Goal: Task Accomplishment & Management: Manage account settings

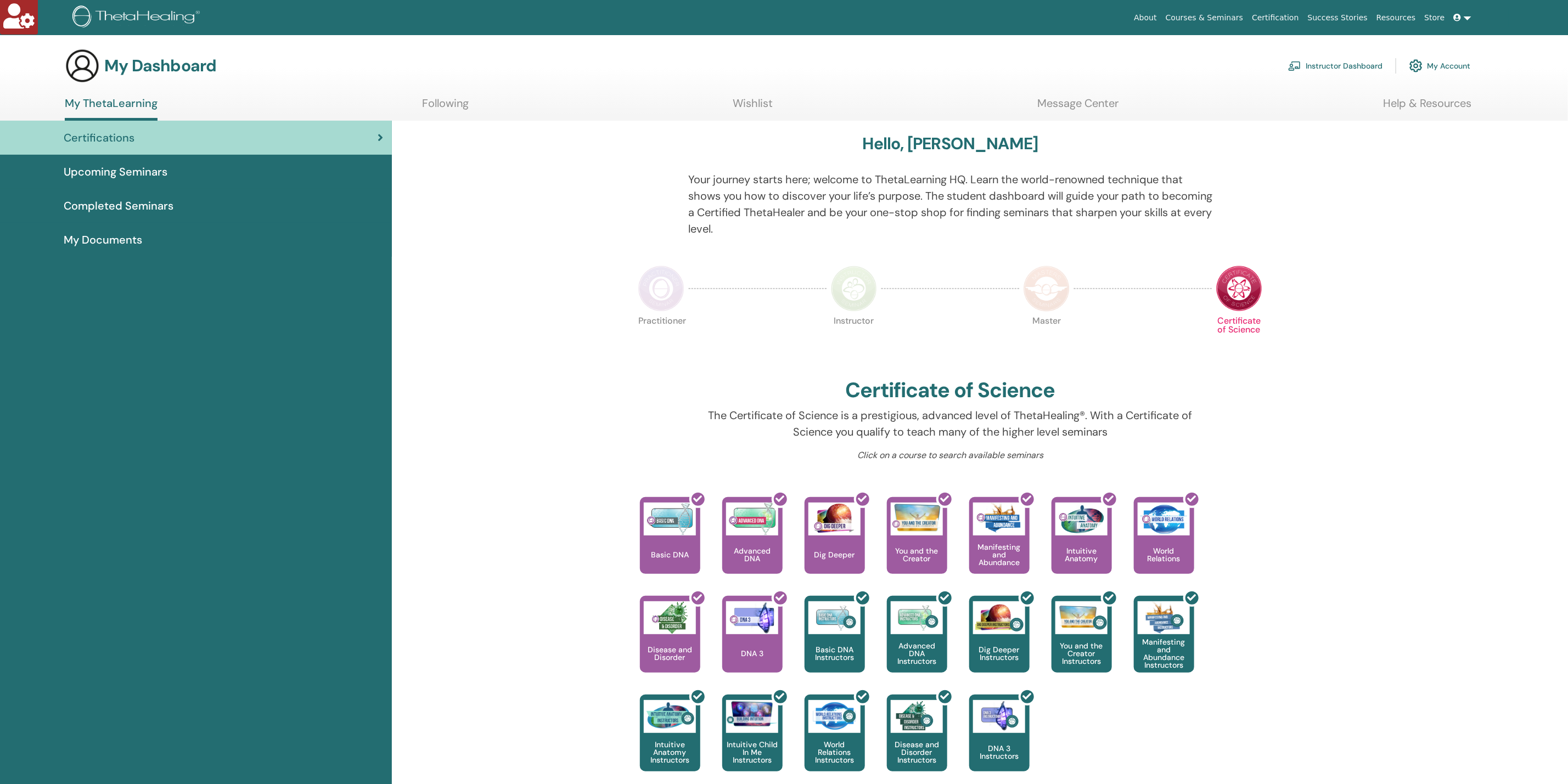
click at [1330, 61] on link "Instructor Dashboard" at bounding box center [1335, 66] width 94 height 24
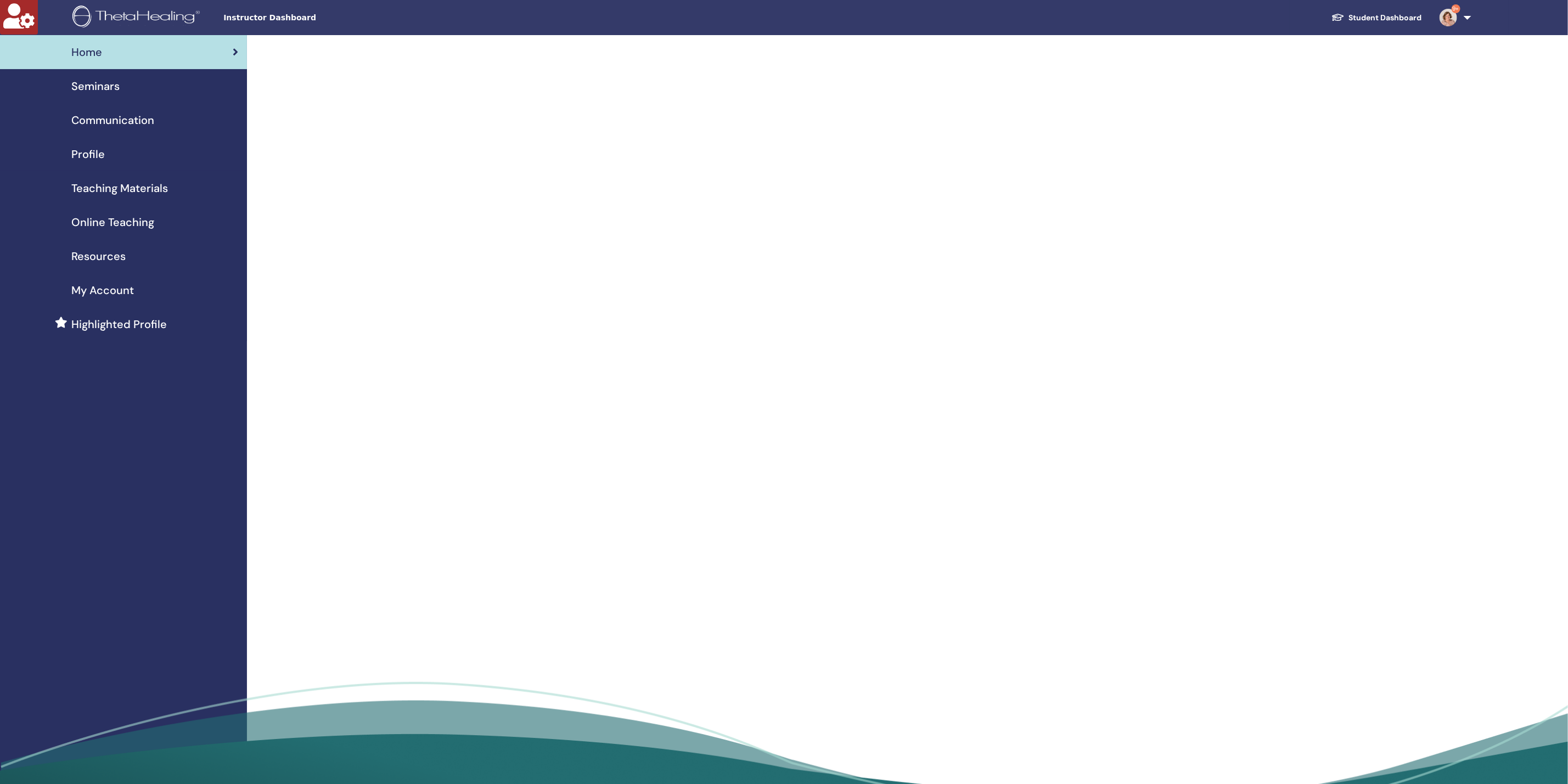
drag, startPoint x: 112, startPoint y: 89, endPoint x: 116, endPoint y: 84, distance: 6.4
click at [113, 88] on span "Seminars" at bounding box center [95, 86] width 48 height 16
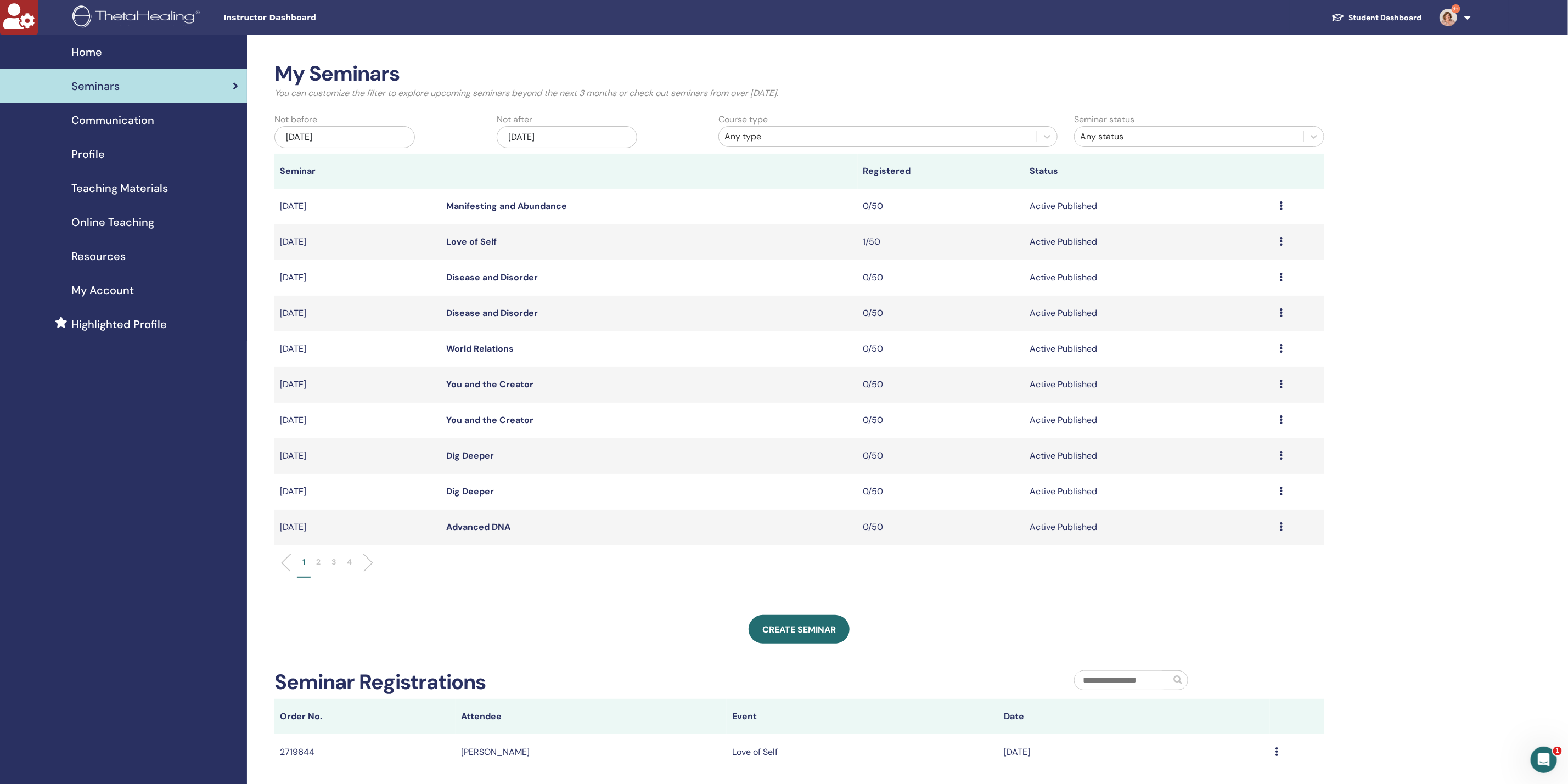
click at [316, 560] on p "2" at bounding box center [318, 562] width 4 height 12
click at [322, 560] on li "2" at bounding box center [318, 567] width 15 height 21
click at [475, 239] on link "Love of Family" at bounding box center [477, 241] width 62 height 12
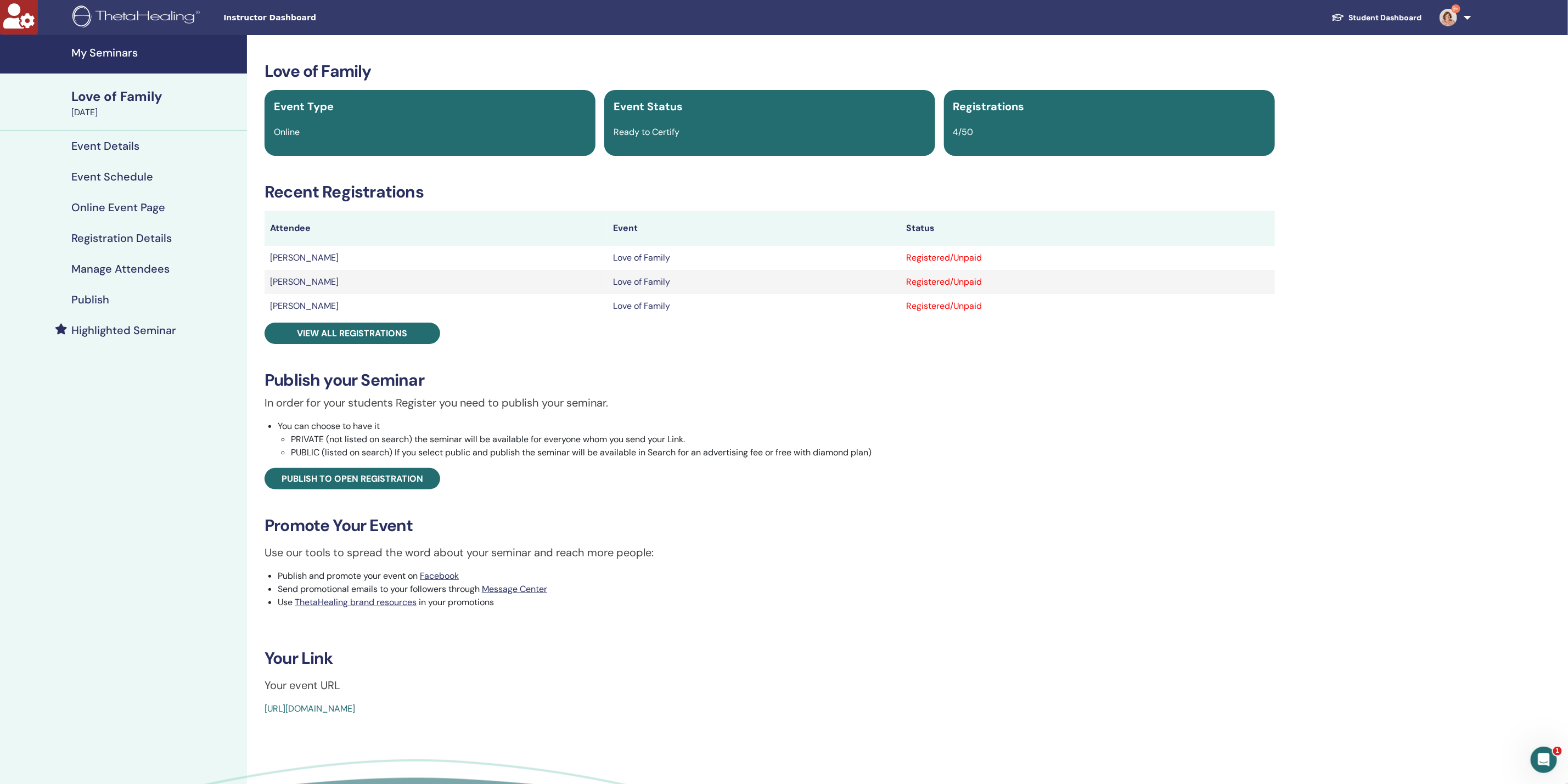
click at [99, 268] on h4 "Manage Attendees" at bounding box center [120, 269] width 98 height 13
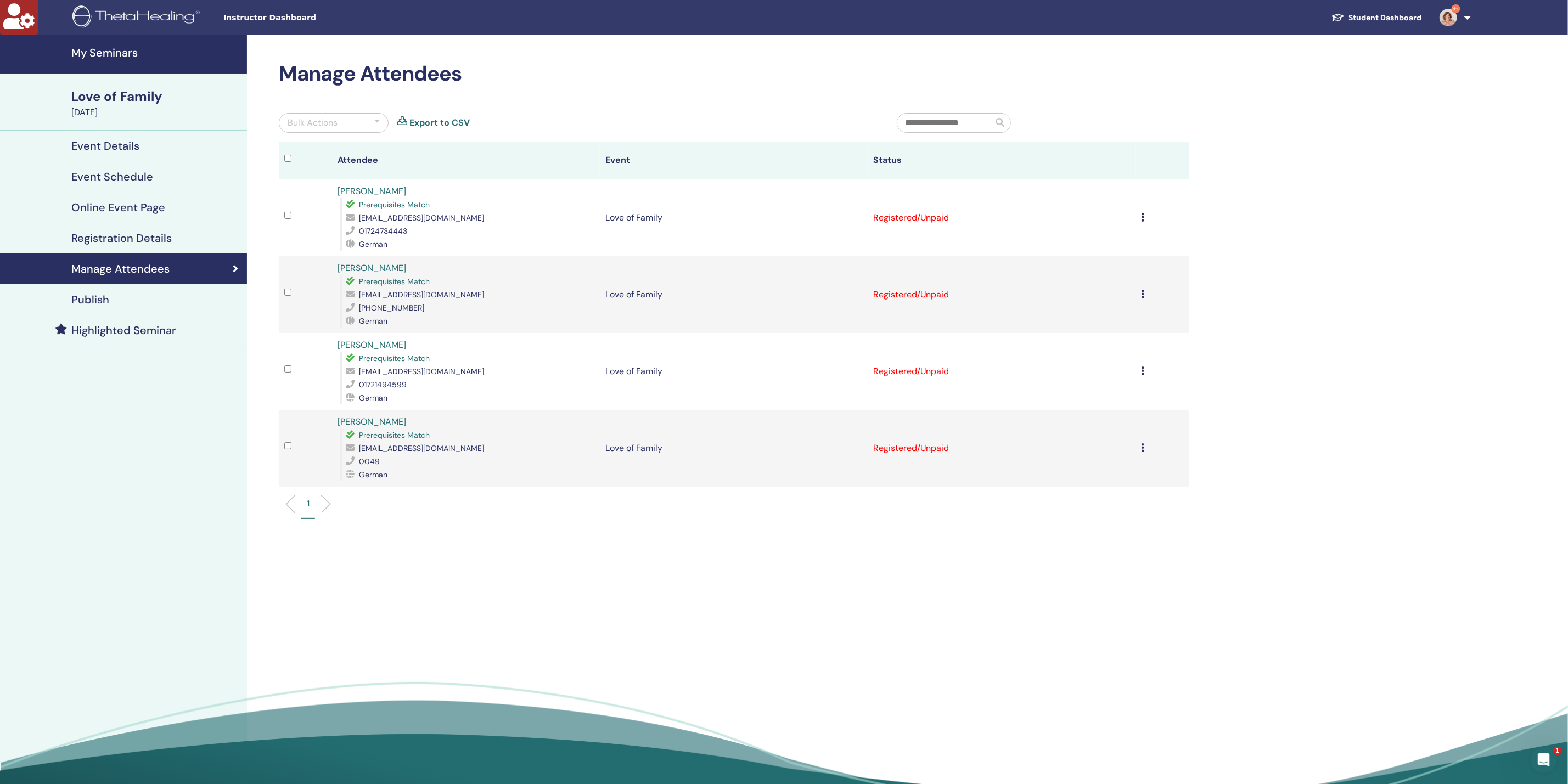
click at [1144, 213] on icon at bounding box center [1142, 217] width 3 height 9
click at [333, 123] on div "Bulk Actions" at bounding box center [313, 123] width 50 height 13
click at [332, 249] on p "Certify All Attendees" at bounding box center [334, 247] width 91 height 13
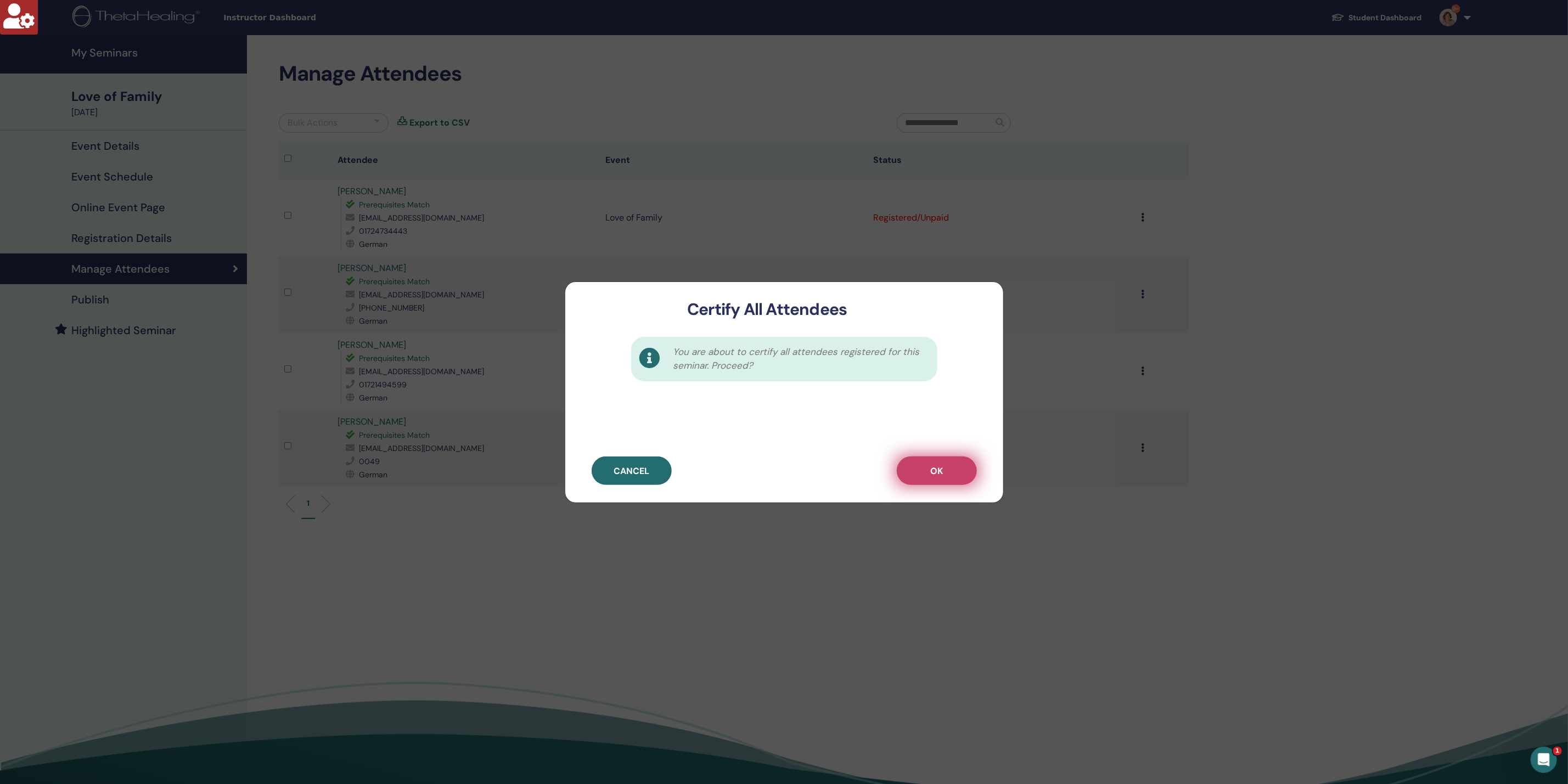
click at [942, 474] on span "OK" at bounding box center [937, 471] width 13 height 12
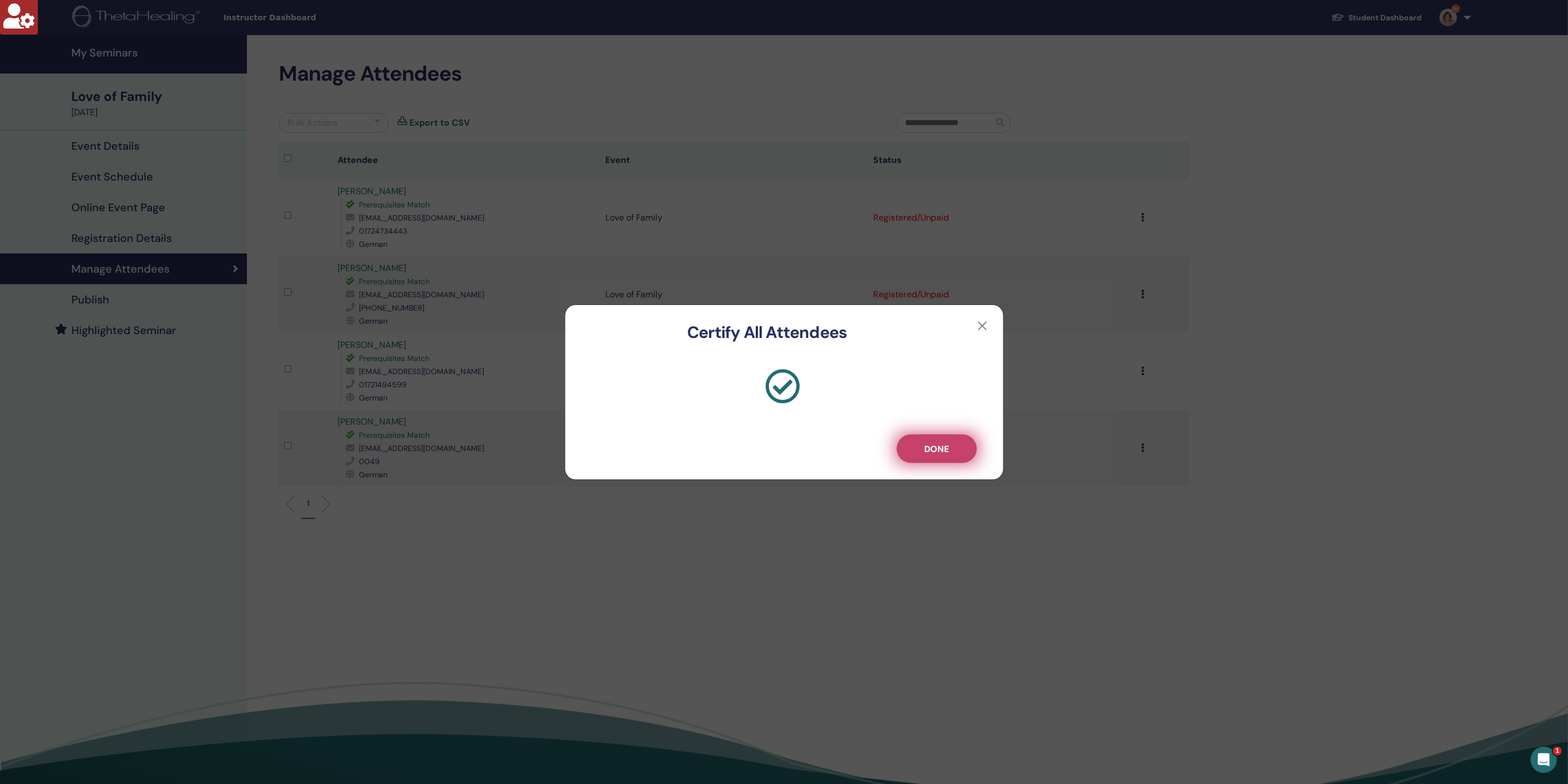
click at [935, 459] on button "Done" at bounding box center [937, 448] width 80 height 29
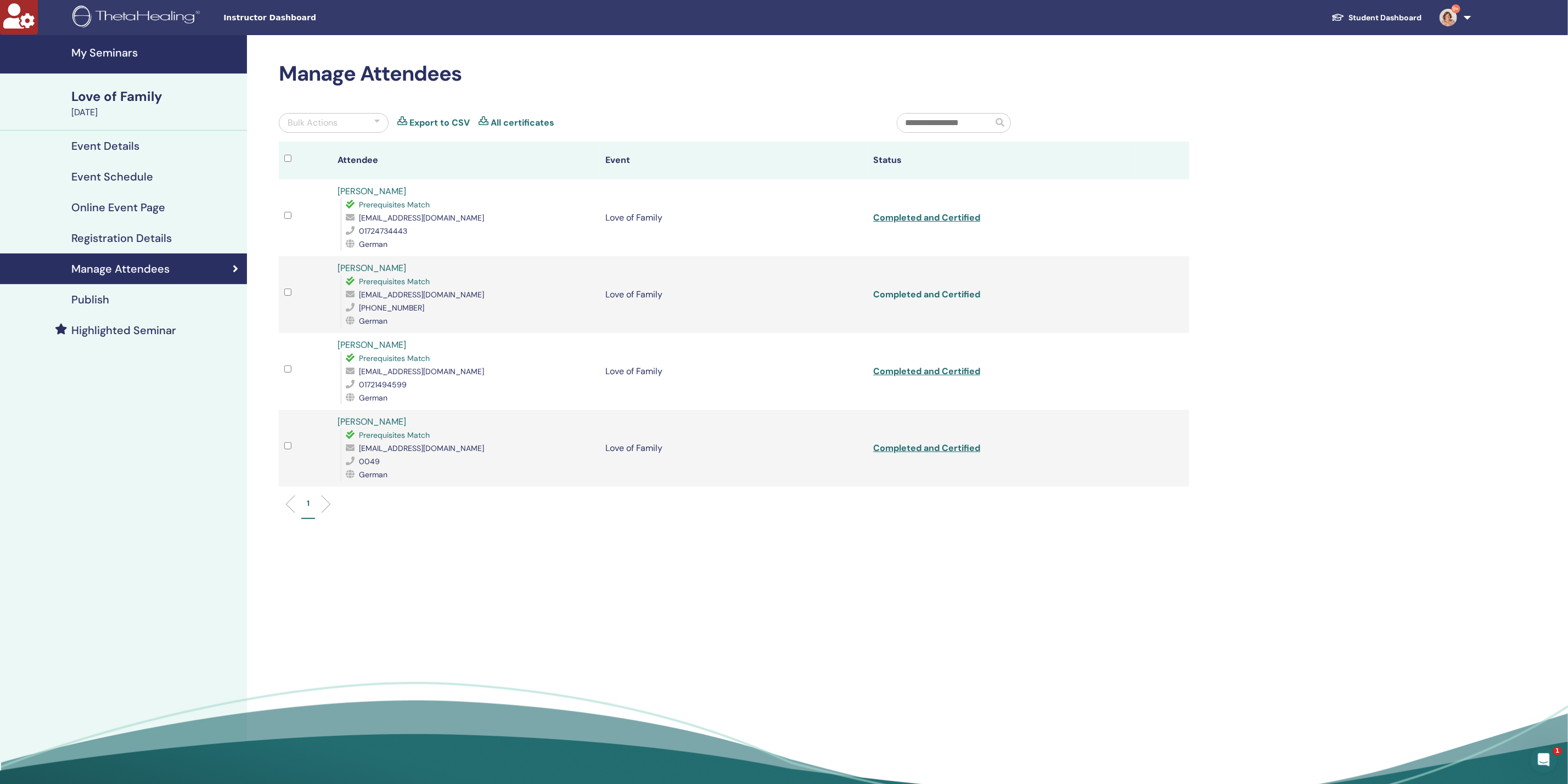
click at [947, 295] on link "Completed and Certified" at bounding box center [927, 294] width 107 height 12
click at [915, 370] on link "Completed and Certified" at bounding box center [927, 371] width 107 height 12
click at [907, 447] on link "Completed and Certified" at bounding box center [927, 448] width 107 height 12
